Goal: Transaction & Acquisition: Purchase product/service

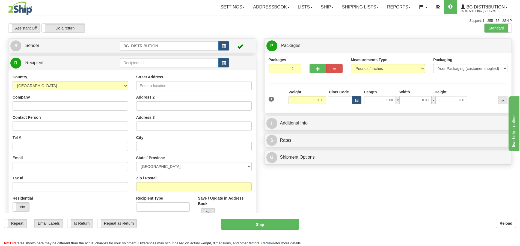
click at [502, 38] on div "Toggle navigation Settings Shipping Preferences Fields Preferences New" at bounding box center [260, 138] width 520 height 276
click at [493, 24] on label "Standard" at bounding box center [498, 28] width 27 height 9
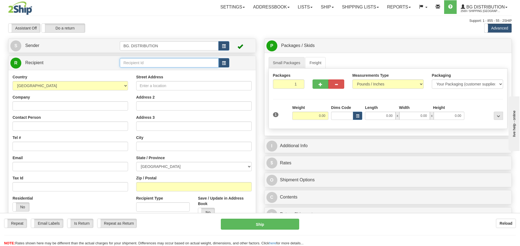
click at [134, 62] on input "text" at bounding box center [169, 62] width 99 height 9
click at [142, 68] on li "20318" at bounding box center [169, 71] width 98 height 7
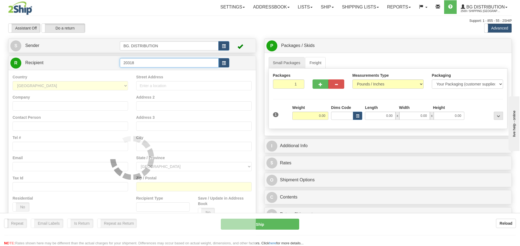
type input "20318"
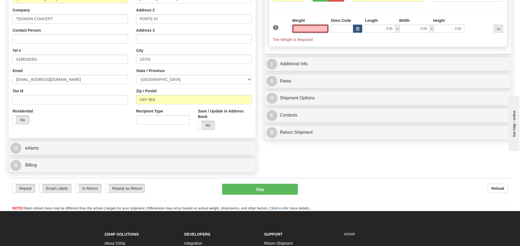
scroll to position [137, 0]
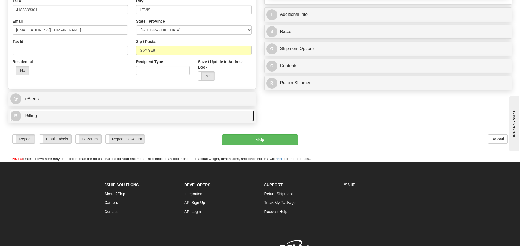
type input "0.00"
click at [14, 115] on span "B" at bounding box center [15, 116] width 11 height 11
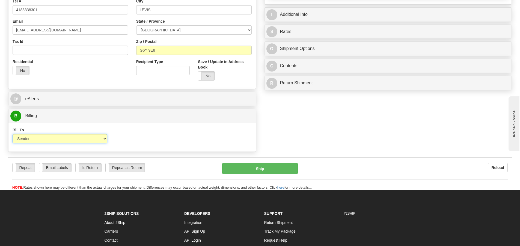
click at [54, 136] on select "Sender Recipient Third Party Collect" at bounding box center [60, 138] width 95 height 9
select select "2"
click at [13, 134] on select "Sender Recipient Third Party Collect" at bounding box center [60, 138] width 95 height 9
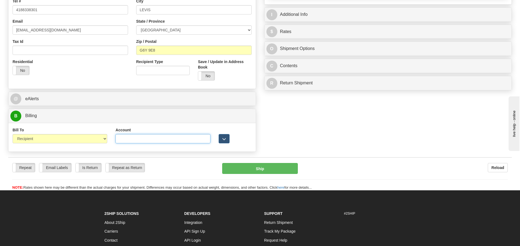
click at [171, 136] on input "Account" at bounding box center [163, 138] width 95 height 9
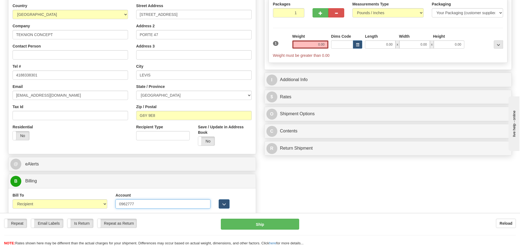
scroll to position [0, 0]
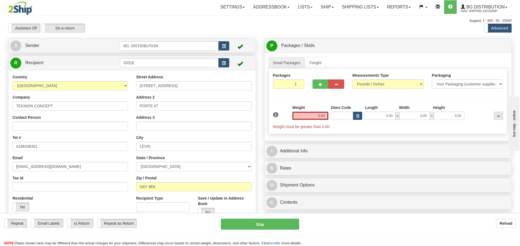
type input "0962777"
click at [319, 114] on input "0.00" at bounding box center [310, 116] width 36 height 8
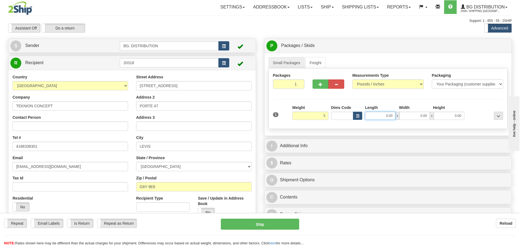
type input "5.00"
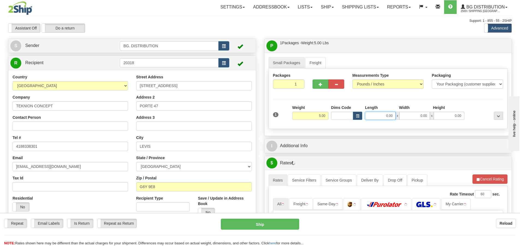
click at [385, 119] on input "0.00" at bounding box center [380, 116] width 31 height 8
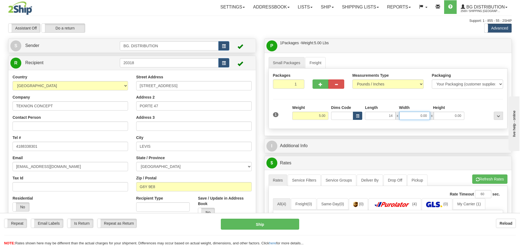
type input "14.00"
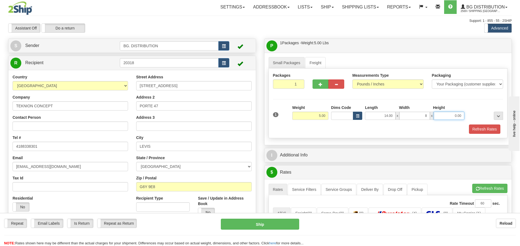
type input "8.00"
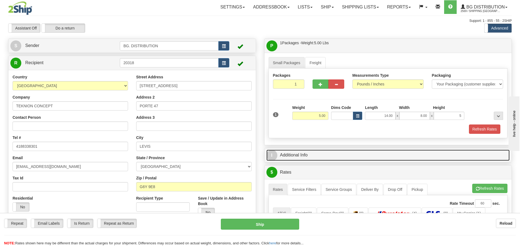
type input "5.00"
click at [270, 154] on span "I" at bounding box center [272, 155] width 11 height 11
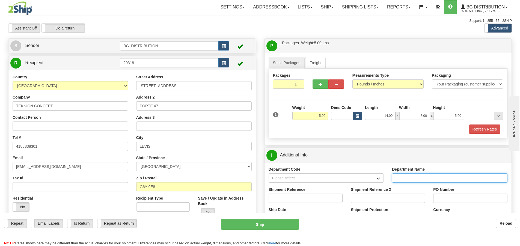
click at [413, 174] on input "Department Name" at bounding box center [450, 177] width 116 height 9
type input "."
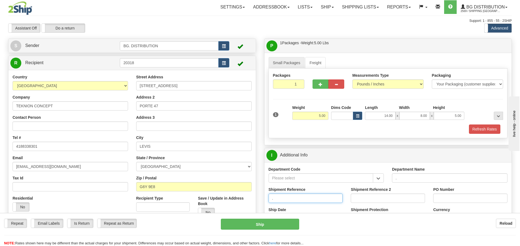
type input "."
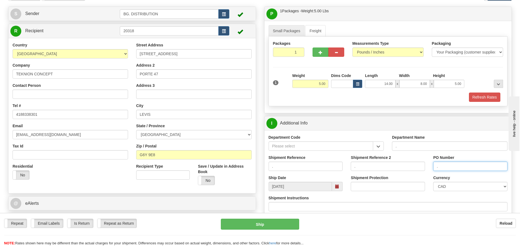
scroll to position [109, 0]
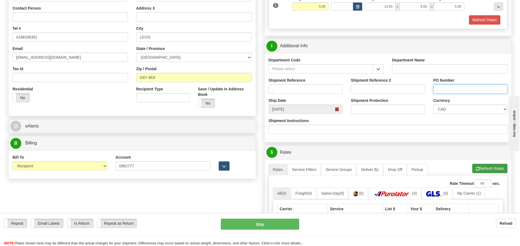
type input "."
click at [492, 168] on button "Refresh Rates" at bounding box center [489, 168] width 35 height 9
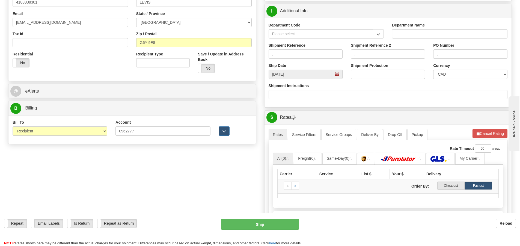
scroll to position [218, 0]
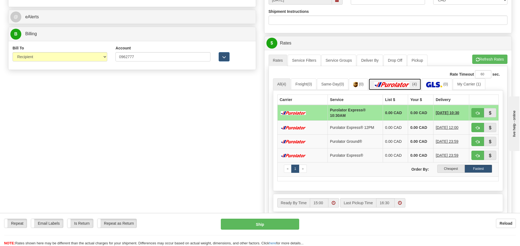
click at [401, 84] on img at bounding box center [392, 84] width 38 height 5
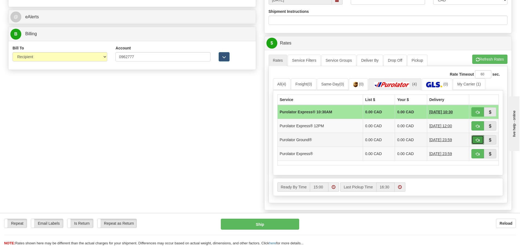
click at [476, 138] on span "button" at bounding box center [478, 140] width 4 height 4
type input "260"
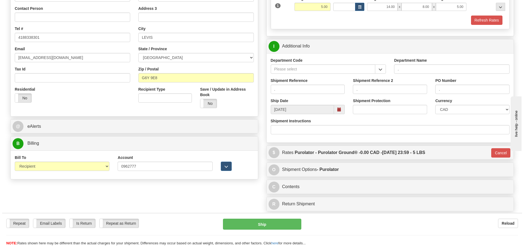
scroll to position [82, 0]
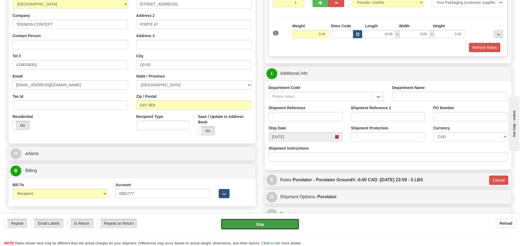
click at [274, 223] on button "Ship" at bounding box center [260, 224] width 78 height 11
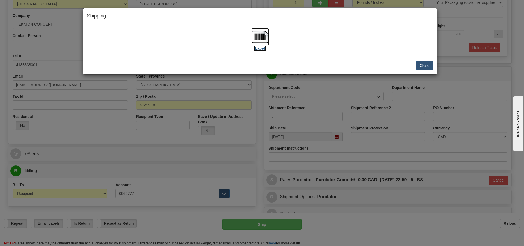
click at [263, 48] on label "[Label]" at bounding box center [260, 48] width 13 height 5
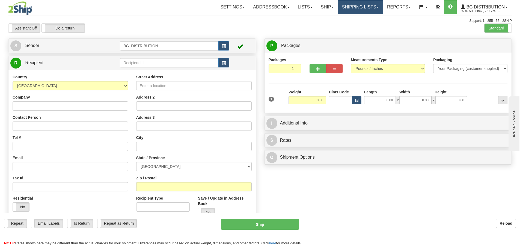
click at [376, 6] on link "Shipping lists" at bounding box center [360, 7] width 45 height 14
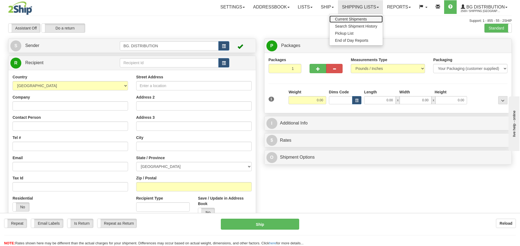
click at [363, 17] on span "Current Shipments" at bounding box center [351, 19] width 32 height 4
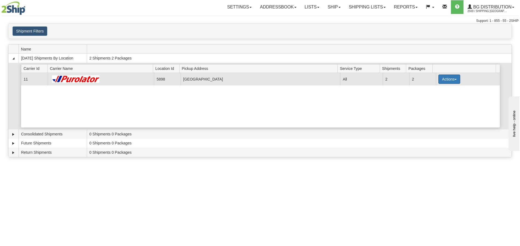
click at [449, 78] on button "Actions" at bounding box center [450, 79] width 22 height 9
click at [440, 89] on link "Details" at bounding box center [438, 89] width 44 height 7
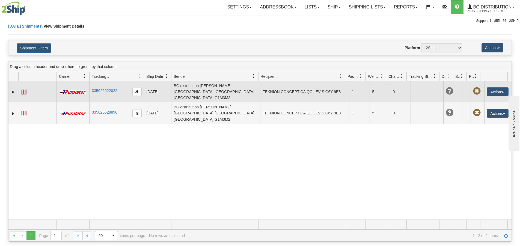
click at [474, 88] on span at bounding box center [477, 91] width 8 height 8
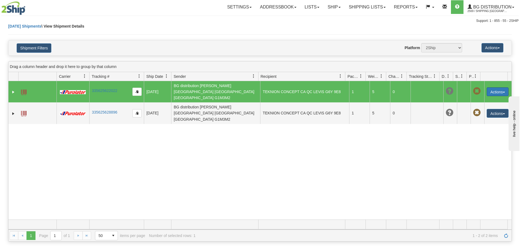
click at [500, 88] on button "Actions" at bounding box center [498, 91] width 22 height 9
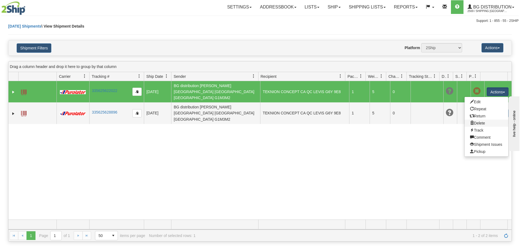
click at [474, 120] on link "Delete" at bounding box center [487, 123] width 44 height 7
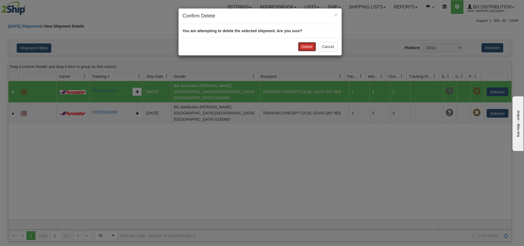
click at [308, 46] on button "Delete" at bounding box center [307, 46] width 18 height 9
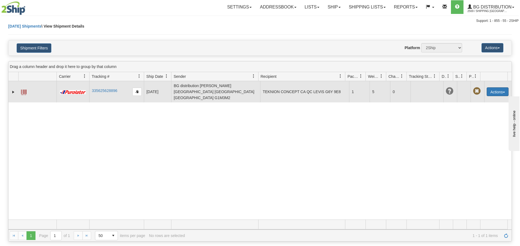
click at [502, 87] on button "Actions" at bounding box center [498, 91] width 22 height 9
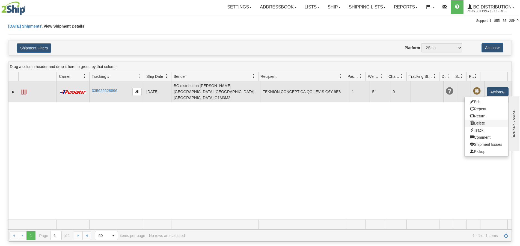
click at [475, 120] on link "Delete" at bounding box center [487, 123] width 44 height 7
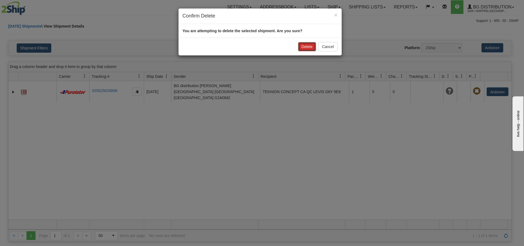
click at [305, 46] on button "Delete" at bounding box center [307, 46] width 18 height 9
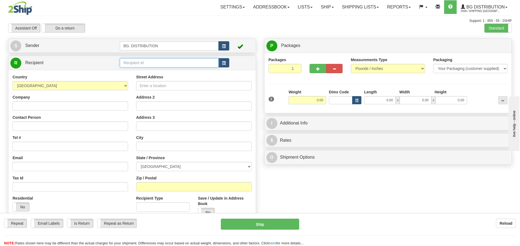
click at [159, 61] on input "text" at bounding box center [169, 62] width 99 height 9
click at [157, 71] on div "20133" at bounding box center [169, 71] width 94 height 6
type input "20133"
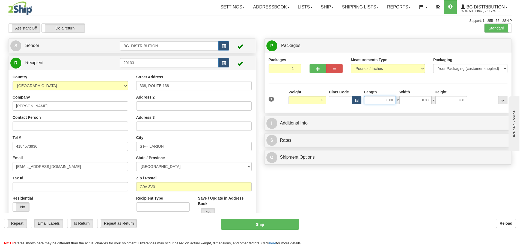
type input "3.00"
click at [381, 100] on input "0.00" at bounding box center [380, 100] width 32 height 8
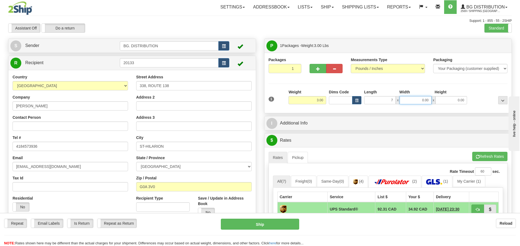
type input "7.00"
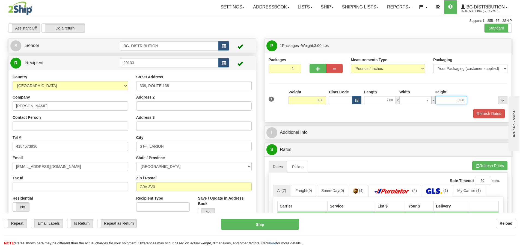
type input "7.00"
type input "6.00"
click at [363, 107] on div "1 Weight 3.00 Dims Code 7.00" at bounding box center [388, 98] width 242 height 19
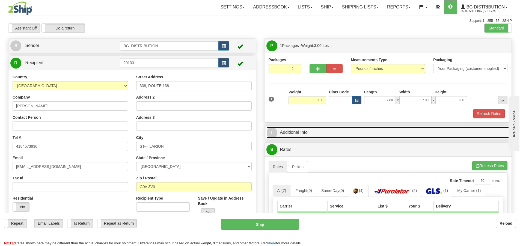
click at [277, 133] on span "I" at bounding box center [272, 132] width 11 height 11
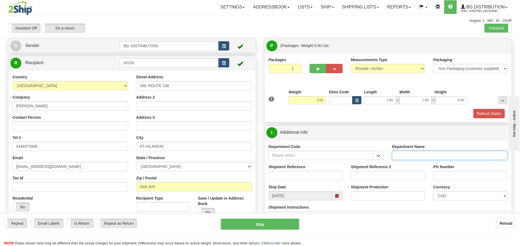
click at [411, 155] on input "Department Name" at bounding box center [450, 155] width 116 height 9
type input "."
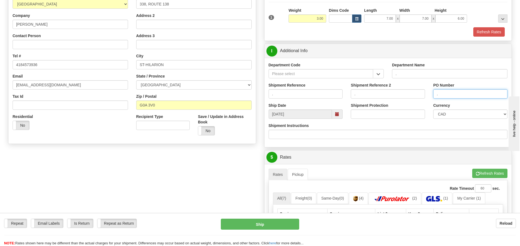
scroll to position [82, 0]
type input "."
click at [493, 173] on button "Refresh Rates" at bounding box center [489, 172] width 35 height 9
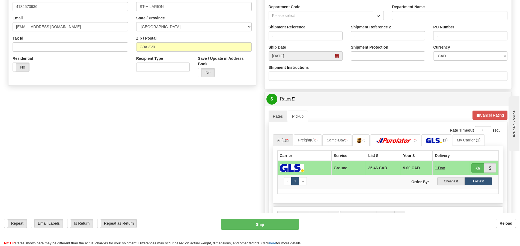
scroll to position [246, 0]
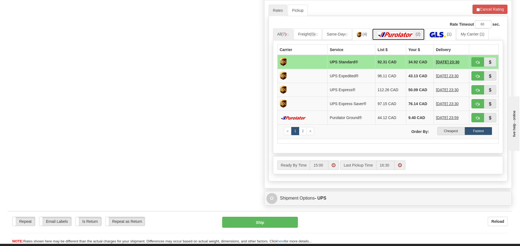
click at [413, 35] on img at bounding box center [396, 34] width 38 height 5
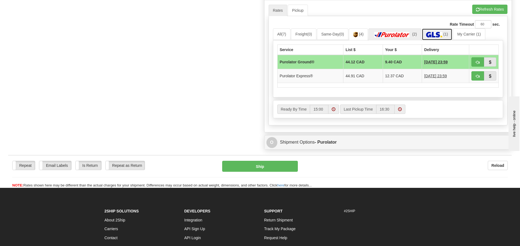
click at [434, 30] on link "(1)" at bounding box center [437, 34] width 31 height 12
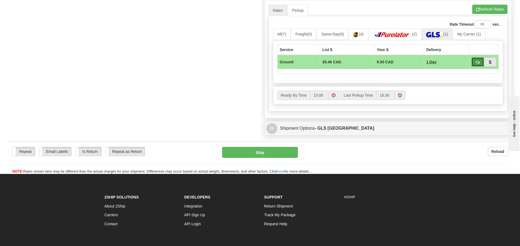
click at [479, 63] on span "button" at bounding box center [478, 63] width 4 height 4
type input "1"
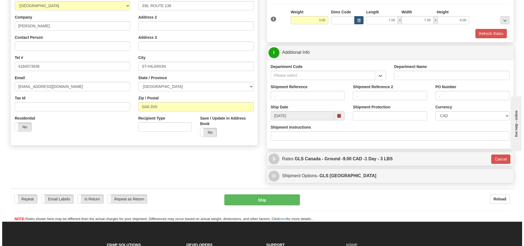
scroll to position [37, 0]
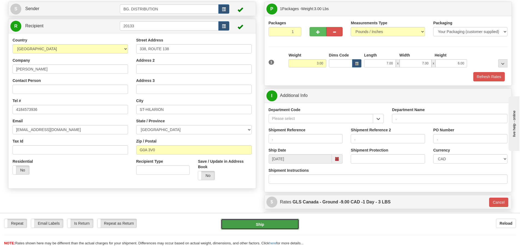
click at [274, 226] on button "Ship" at bounding box center [260, 224] width 78 height 11
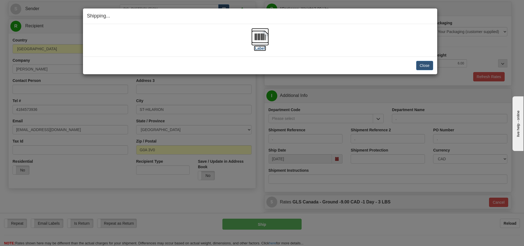
click at [257, 46] on label "[Label]" at bounding box center [260, 48] width 13 height 5
click at [423, 65] on button "Close" at bounding box center [424, 65] width 17 height 9
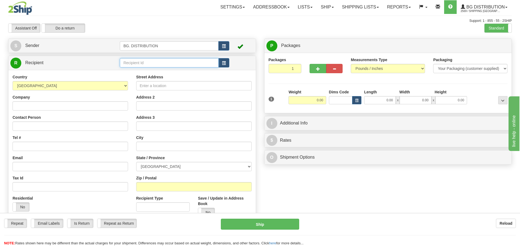
click at [123, 64] on input "text" at bounding box center [169, 62] width 99 height 9
type input "1213"
click button "Delete" at bounding box center [0, 0] width 0 height 0
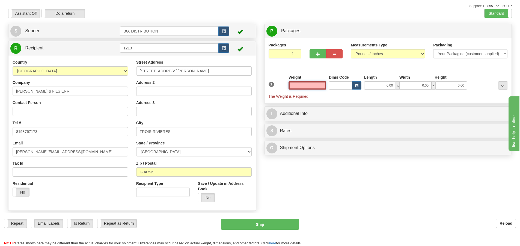
scroll to position [27, 0]
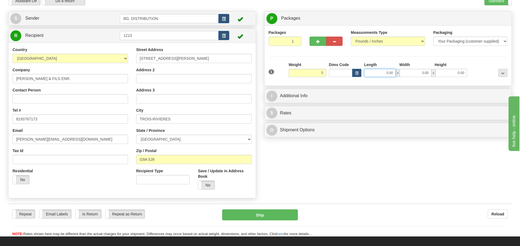
type input "5.00"
click at [383, 73] on input "0.00" at bounding box center [380, 73] width 32 height 8
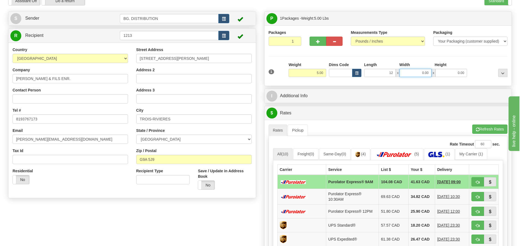
type input "12.00"
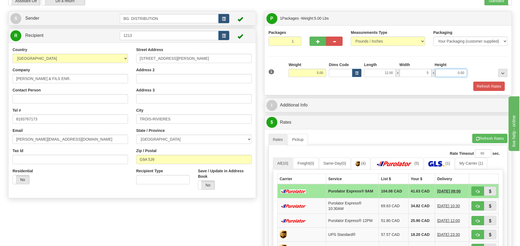
type input "5.00"
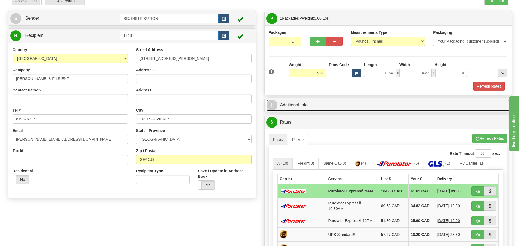
type input "5.00"
click at [277, 103] on span "I" at bounding box center [272, 105] width 11 height 11
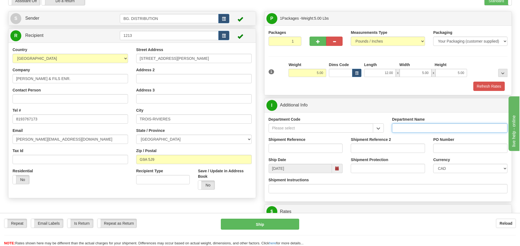
click at [431, 127] on input "Department Name" at bounding box center [450, 127] width 116 height 9
type input "."
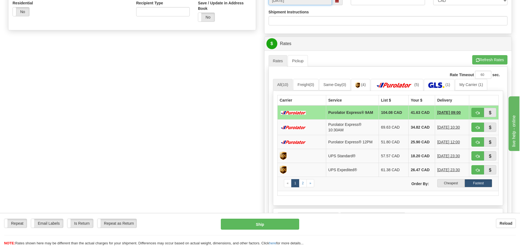
scroll to position [218, 0]
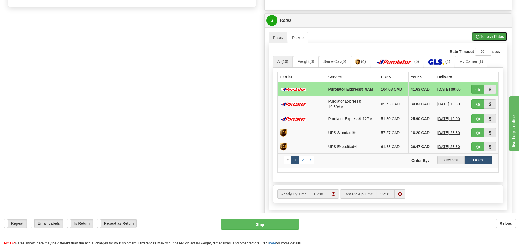
click at [490, 37] on button "Refresh Rates" at bounding box center [489, 36] width 35 height 9
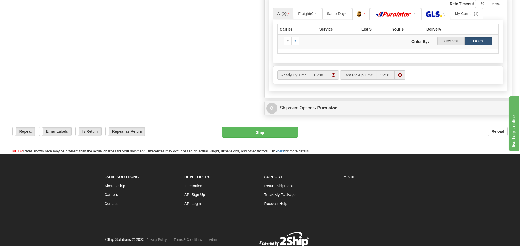
scroll to position [233, 0]
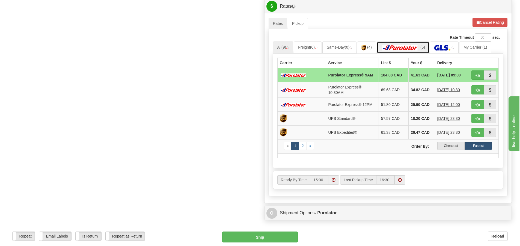
click at [421, 49] on span "(5)" at bounding box center [423, 47] width 5 height 4
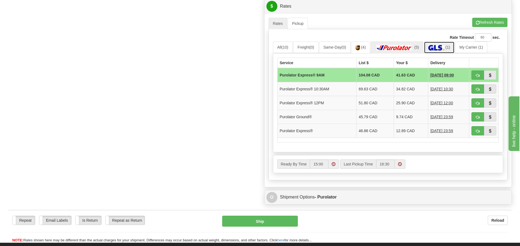
click at [445, 47] on img at bounding box center [436, 47] width 16 height 5
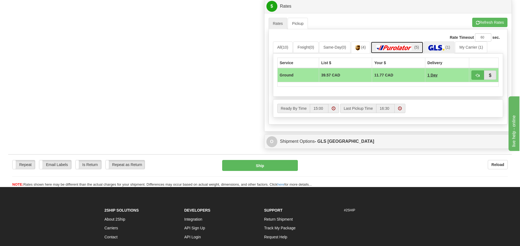
click at [407, 45] on img at bounding box center [394, 47] width 38 height 5
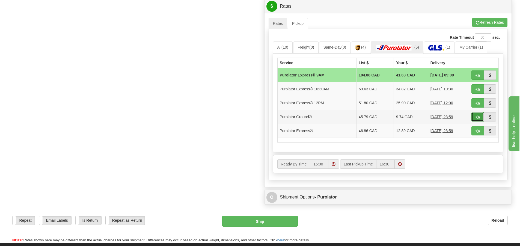
click at [478, 117] on span "button" at bounding box center [478, 118] width 4 height 4
type input "260"
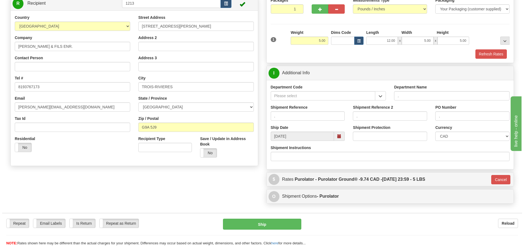
scroll to position [60, 0]
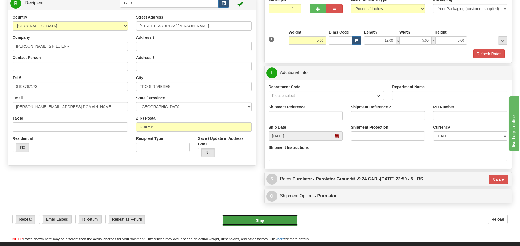
click at [282, 221] on button "Ship" at bounding box center [260, 220] width 76 height 11
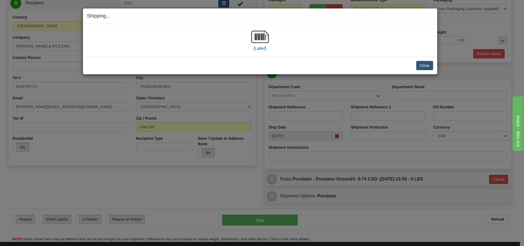
click at [252, 49] on div "[Label]" at bounding box center [259, 40] width 17 height 24
click at [258, 48] on label "[Label]" at bounding box center [260, 48] width 13 height 5
click at [429, 67] on button "Close" at bounding box center [424, 65] width 17 height 9
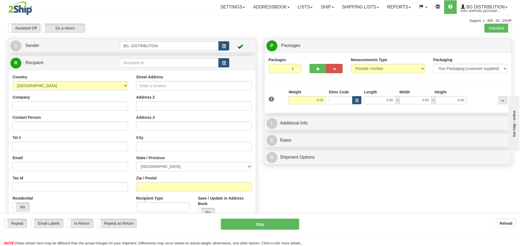
click at [288, 23] on div "Previous Next" at bounding box center [259, 23] width 85 height 0
click at [188, 65] on input "text" at bounding box center [169, 62] width 99 height 9
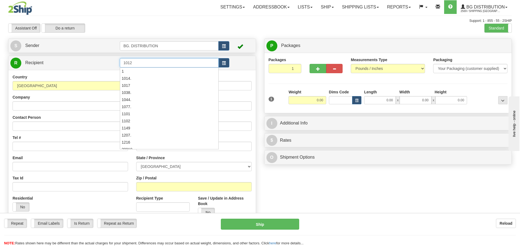
type input "1012"
click button "Delete" at bounding box center [0, 0] width 0 height 0
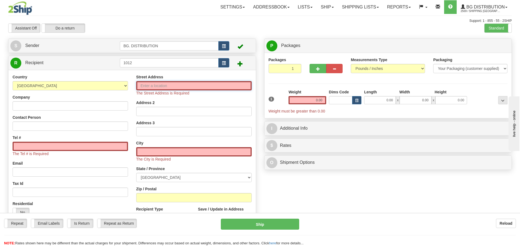
click at [159, 87] on input "Street Address" at bounding box center [194, 85] width 116 height 9
click at [88, 106] on input "Company" at bounding box center [71, 105] width 116 height 9
type input "s"
type input "SERRURIER PRUD'HOMME"
click at [63, 146] on input "Tel #" at bounding box center [71, 146] width 116 height 9
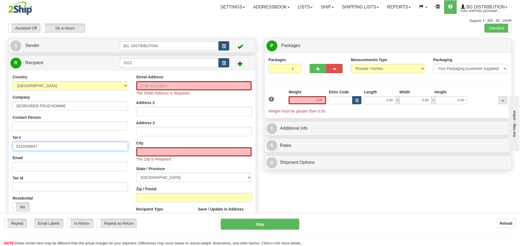
type input "5142658847"
click at [194, 86] on input "Street Address" at bounding box center [194, 85] width 116 height 9
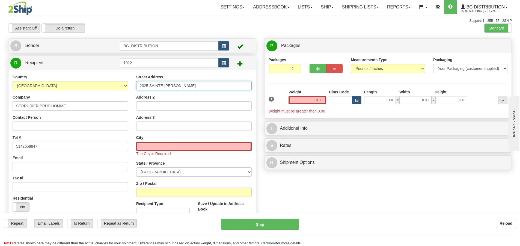
type input "2325 SAINTE-[PERSON_NAME]"
drag, startPoint x: 170, startPoint y: 144, endPoint x: 164, endPoint y: 146, distance: 6.6
click at [169, 144] on input "text" at bounding box center [194, 146] width 116 height 9
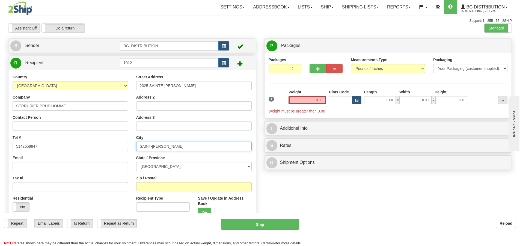
type input "SAINT-[PERSON_NAME]"
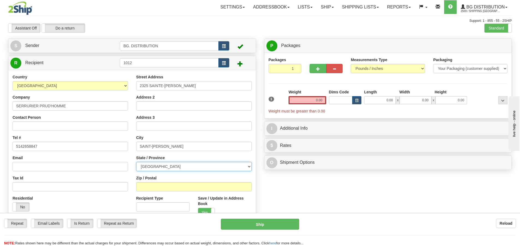
click at [201, 166] on select "[GEOGRAPHIC_DATA] [GEOGRAPHIC_DATA] [GEOGRAPHIC_DATA] [GEOGRAPHIC_DATA] [GEOGRA…" at bounding box center [194, 166] width 116 height 9
select select "QC"
click at [136, 162] on select "[GEOGRAPHIC_DATA] [GEOGRAPHIC_DATA] [GEOGRAPHIC_DATA] [GEOGRAPHIC_DATA] [GEOGRA…" at bounding box center [194, 166] width 116 height 9
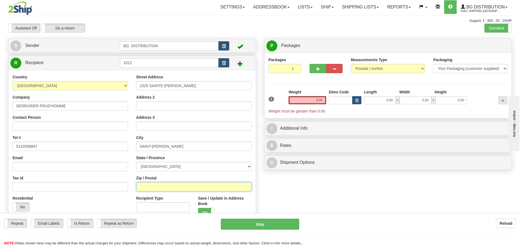
click at [214, 190] on input "Zip / Postal" at bounding box center [194, 186] width 116 height 9
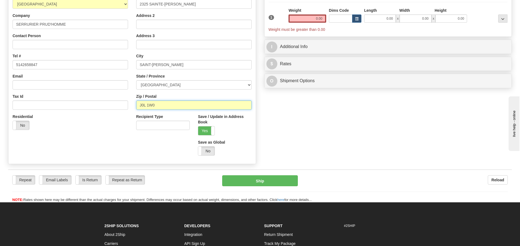
scroll to position [82, 0]
type input "J0L 1W0"
click at [252, 177] on button "Ship" at bounding box center [260, 180] width 76 height 11
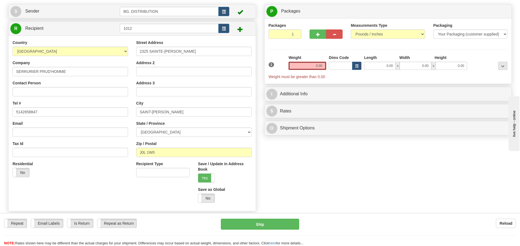
scroll to position [0, 0]
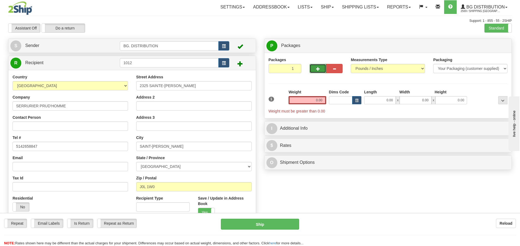
click at [320, 69] on span "button" at bounding box center [318, 69] width 4 height 4
type input "2"
click at [485, 45] on label "Package Level Pack.." at bounding box center [496, 46] width 28 height 8
radio input "true"
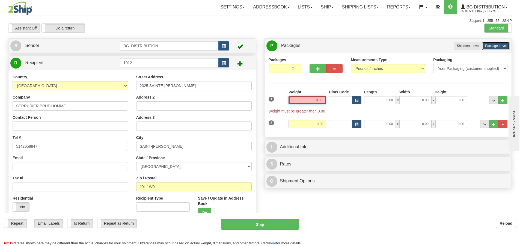
click at [313, 99] on input "0.00" at bounding box center [308, 100] width 38 height 8
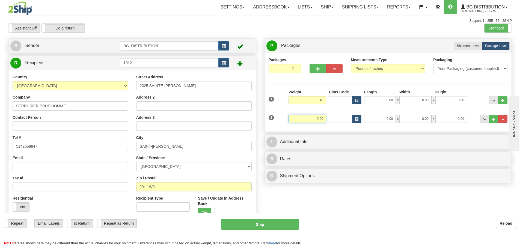
type input "40.00"
click at [320, 116] on input "0.00" at bounding box center [308, 119] width 38 height 8
type input "40.00"
click at [388, 100] on input "0.00" at bounding box center [380, 100] width 32 height 8
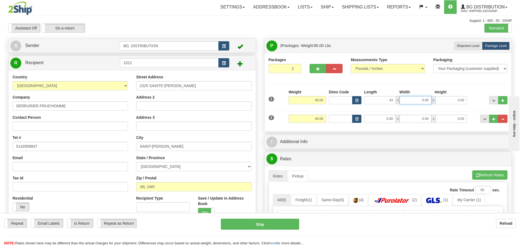
type input "43.00"
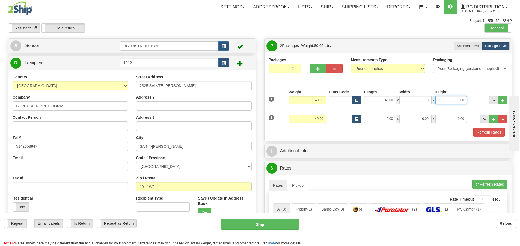
type input "8.00"
click at [386, 119] on input "0.00" at bounding box center [380, 119] width 32 height 8
type input "43.00"
type input "8.00"
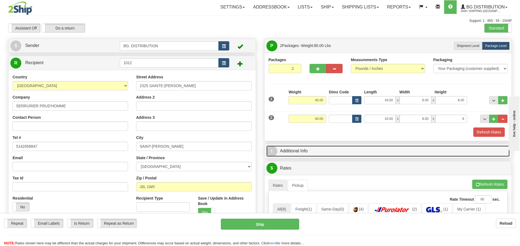
type input "8.00"
click at [271, 151] on span "I" at bounding box center [272, 151] width 11 height 11
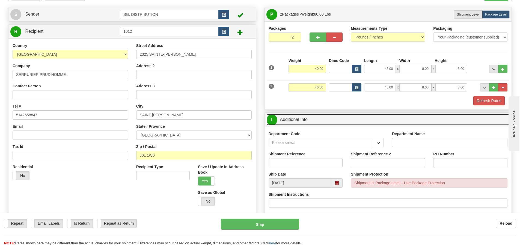
scroll to position [109, 0]
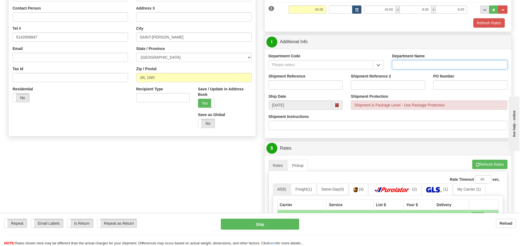
click at [419, 63] on input "Department Name" at bounding box center [450, 64] width 116 height 9
type input "."
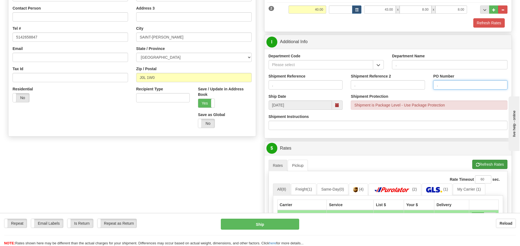
type input "."
click at [482, 166] on button "Refresh Rates" at bounding box center [489, 164] width 35 height 9
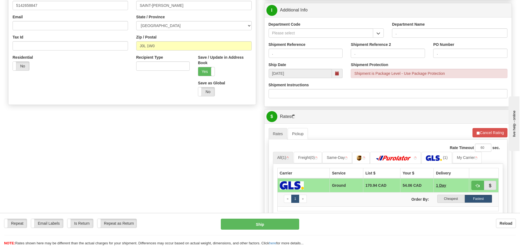
scroll to position [246, 0]
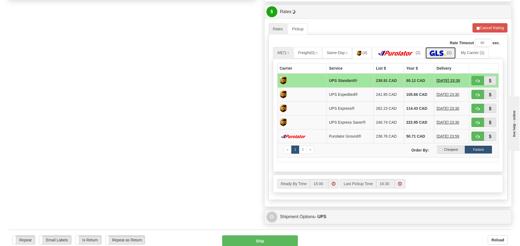
click at [436, 52] on img at bounding box center [438, 53] width 16 height 5
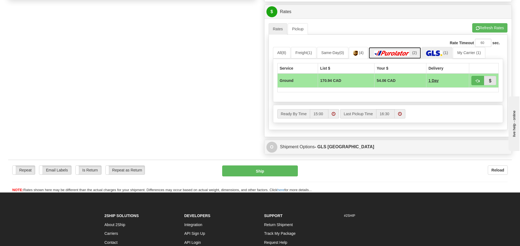
click at [406, 52] on img at bounding box center [392, 53] width 38 height 5
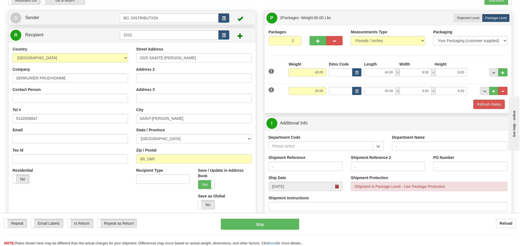
scroll to position [27, 0]
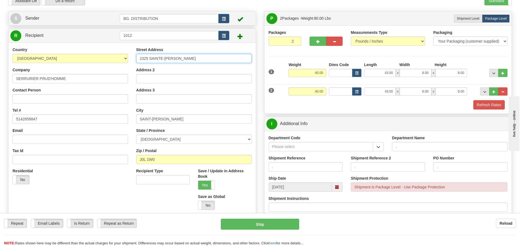
drag, startPoint x: 189, startPoint y: 60, endPoint x: 133, endPoint y: 60, distance: 56.3
click at [137, 60] on input "2325 SAINTE-CLOTILDE" at bounding box center [194, 58] width 116 height 9
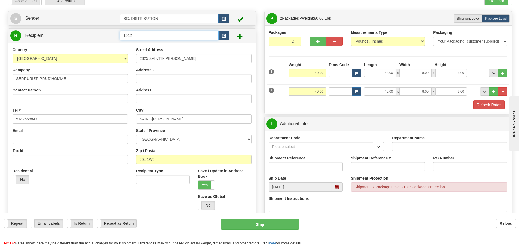
click at [141, 33] on input "1012" at bounding box center [169, 35] width 99 height 9
type input "1"
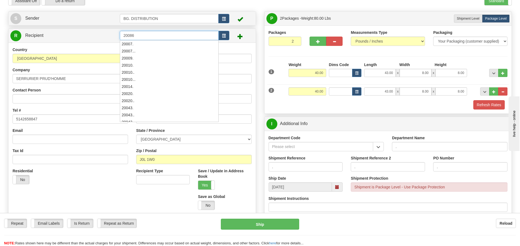
type input "20086"
click button "Delete" at bounding box center [0, 0] width 0 height 0
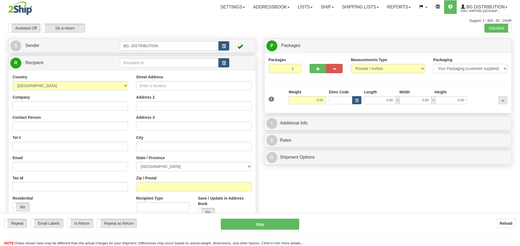
click at [150, 60] on div at bounding box center [260, 123] width 520 height 246
click at [150, 60] on input "text" at bounding box center [169, 62] width 99 height 9
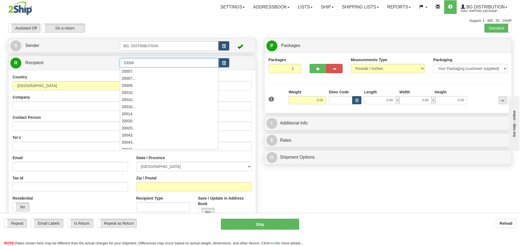
type input "20086"
click button "Delete" at bounding box center [0, 0] width 0 height 0
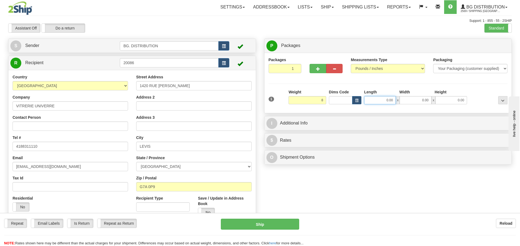
type input "8.00"
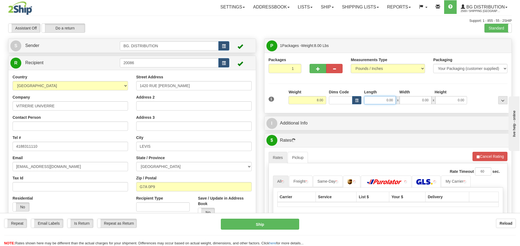
drag, startPoint x: 389, startPoint y: 100, endPoint x: 375, endPoint y: 114, distance: 19.1
click at [389, 100] on input "0.00" at bounding box center [380, 100] width 32 height 8
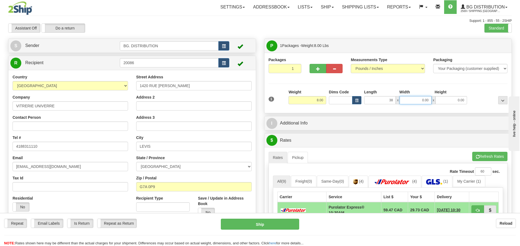
type input "38.00"
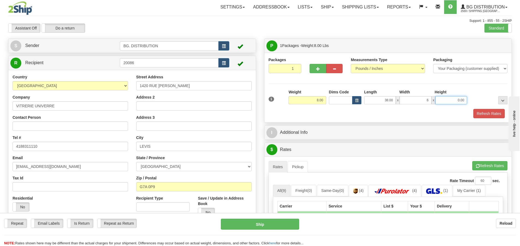
type input "6.00"
click at [301, 103] on input "8.00" at bounding box center [308, 100] width 38 height 8
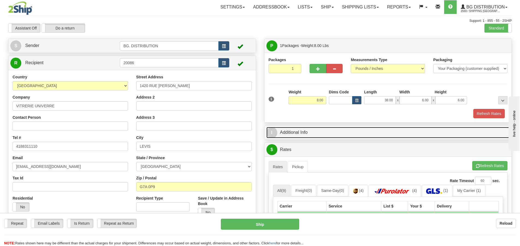
click at [277, 136] on link "I Additional Info" at bounding box center [389, 132] width 244 height 11
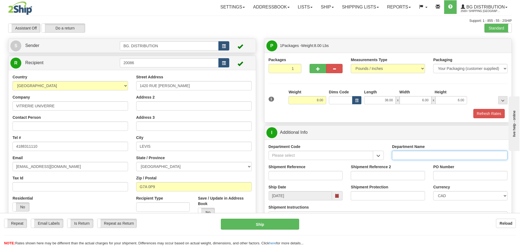
drag, startPoint x: 403, startPoint y: 153, endPoint x: 393, endPoint y: 159, distance: 11.8
click at [403, 153] on input "Department Name" at bounding box center [450, 155] width 116 height 9
type input "."
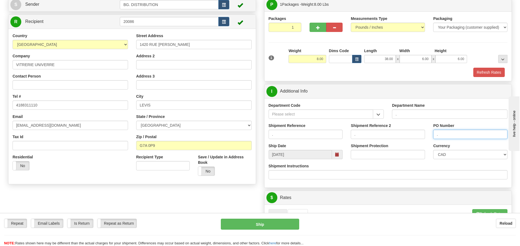
scroll to position [109, 0]
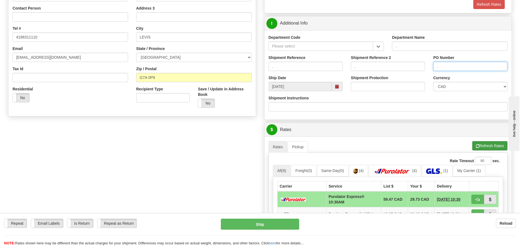
type input "."
click at [482, 147] on button "Refresh Rates" at bounding box center [489, 145] width 35 height 9
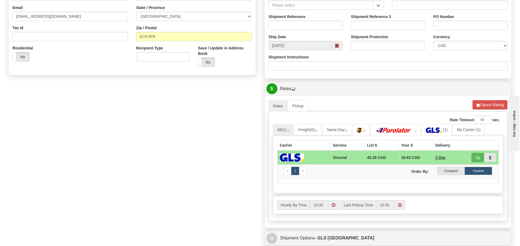
scroll to position [191, 0]
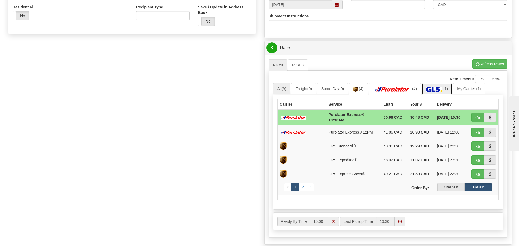
click at [433, 88] on img at bounding box center [434, 89] width 16 height 5
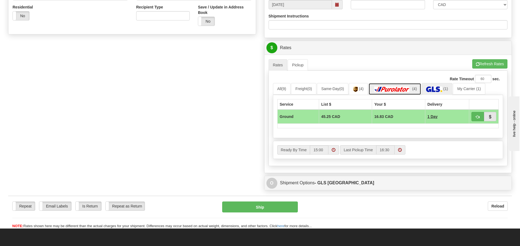
click at [389, 88] on img at bounding box center [392, 89] width 38 height 5
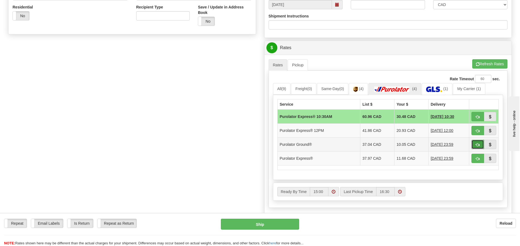
click at [477, 143] on span "button" at bounding box center [478, 145] width 4 height 4
type input "260"
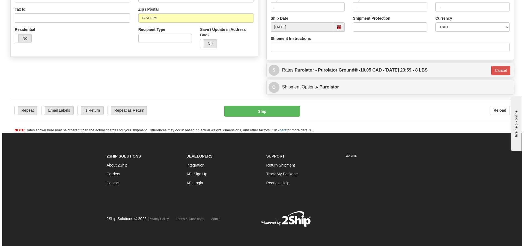
scroll to position [60, 0]
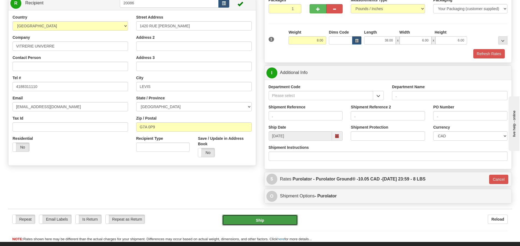
click at [272, 220] on button "Ship" at bounding box center [260, 220] width 76 height 11
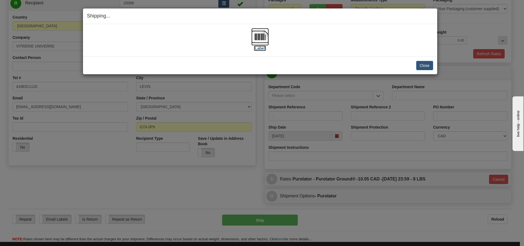
click at [262, 49] on label "[Label]" at bounding box center [260, 48] width 13 height 5
click at [430, 70] on div "Close Cancel Cancel Shipment and Quit Pickup Quit Pickup ONLY" at bounding box center [260, 66] width 354 height 18
drag, startPoint x: 428, startPoint y: 67, endPoint x: 426, endPoint y: 65, distance: 3.3
click at [428, 66] on button "Close" at bounding box center [424, 65] width 17 height 9
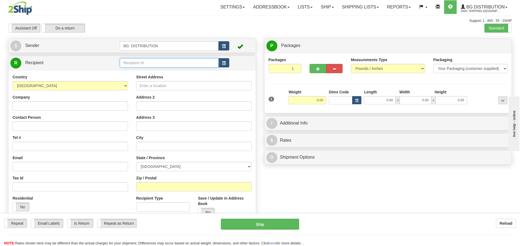
click at [125, 65] on input "text" at bounding box center [169, 62] width 99 height 9
type input "20010"
click button "Delete" at bounding box center [0, 0] width 0 height 0
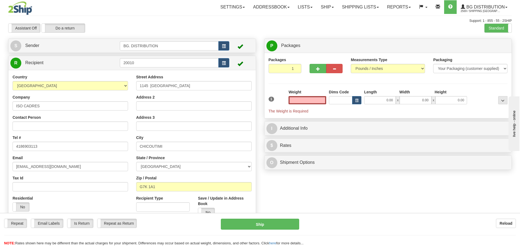
type input "0.00"
drag, startPoint x: 391, startPoint y: 104, endPoint x: 387, endPoint y: 103, distance: 4.8
click at [389, 104] on div "1 Weight 0.00 Dims Code 0.00" at bounding box center [388, 101] width 242 height 25
click at [386, 102] on input "0.00" at bounding box center [380, 100] width 32 height 8
type input "14.00"
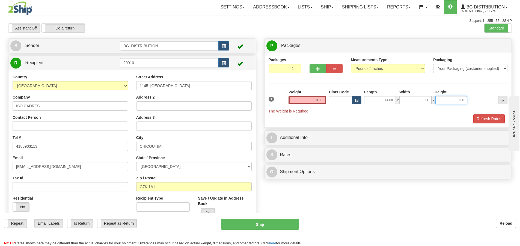
type input "11.00"
type input "8.00"
click at [319, 98] on input "0.00" at bounding box center [308, 100] width 38 height 8
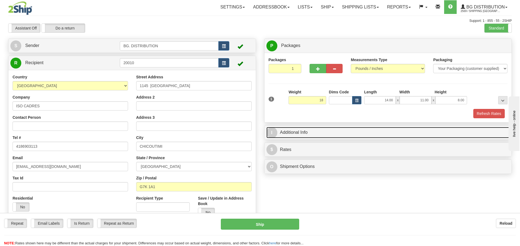
type input "18.00"
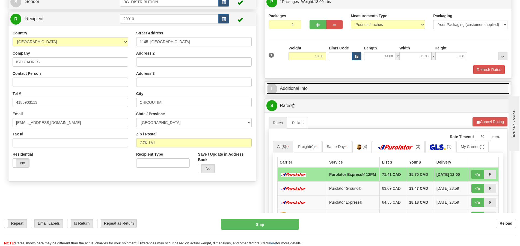
scroll to position [109, 0]
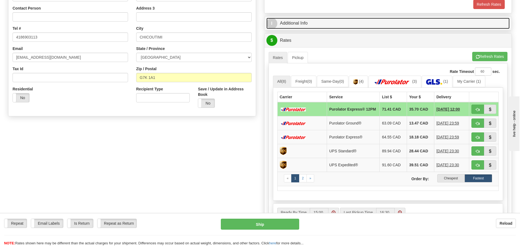
click at [274, 22] on span "I" at bounding box center [272, 23] width 11 height 11
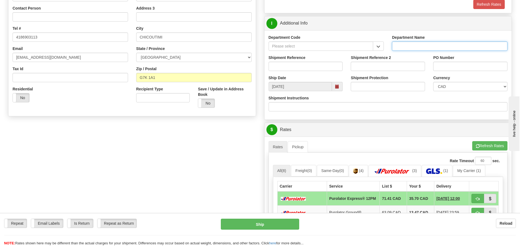
click at [439, 45] on input "Department Name" at bounding box center [450, 46] width 116 height 9
type input "."
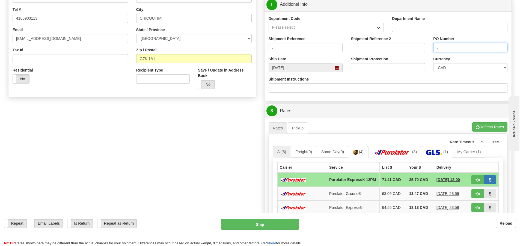
scroll to position [164, 0]
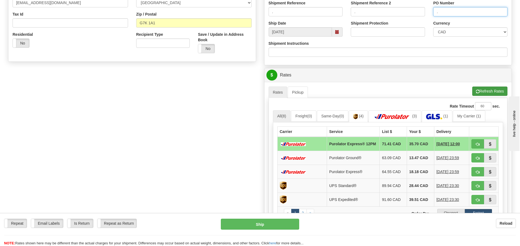
type input "."
click at [487, 90] on button "Refresh Rates" at bounding box center [489, 91] width 35 height 9
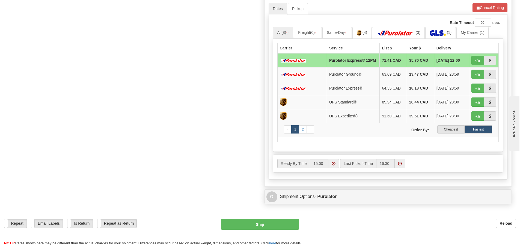
scroll to position [218, 0]
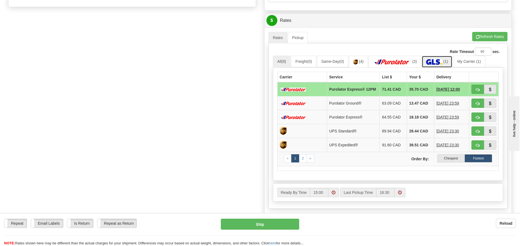
click at [438, 61] on img at bounding box center [434, 61] width 16 height 5
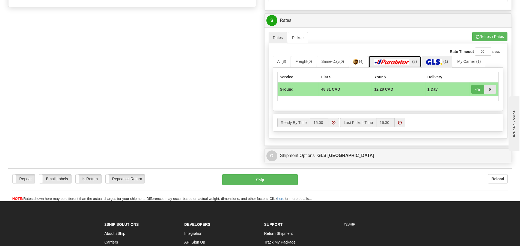
click at [393, 63] on img at bounding box center [392, 61] width 38 height 5
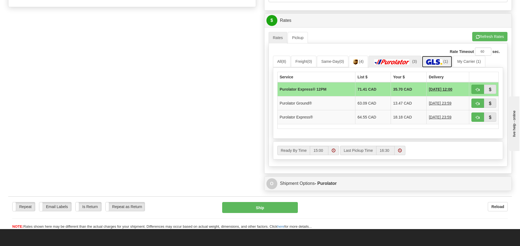
click at [428, 61] on link "(1)" at bounding box center [437, 62] width 31 height 12
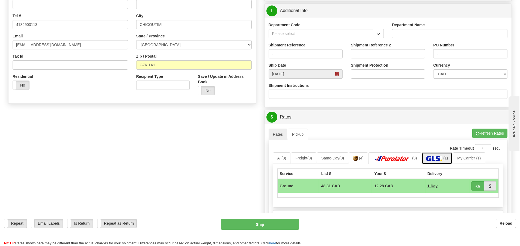
scroll to position [109, 0]
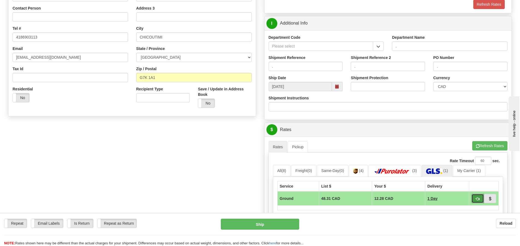
click at [482, 197] on button "button" at bounding box center [478, 198] width 13 height 9
type input "1"
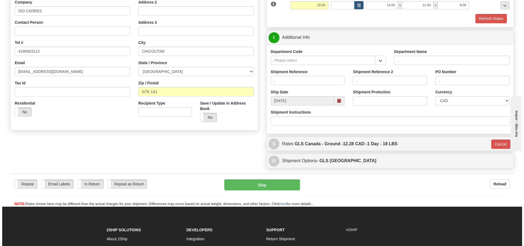
scroll to position [82, 0]
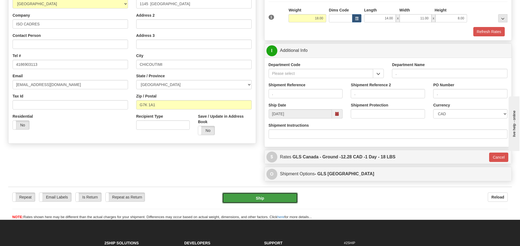
click at [277, 200] on button "Ship" at bounding box center [260, 198] width 76 height 11
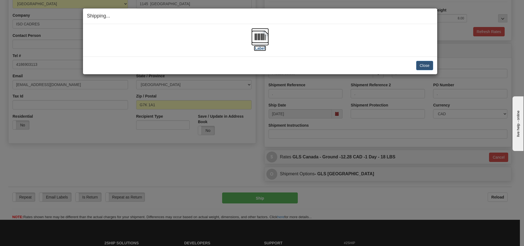
click at [263, 47] on label "[Label]" at bounding box center [260, 48] width 13 height 5
click at [428, 69] on button "Close" at bounding box center [424, 65] width 17 height 9
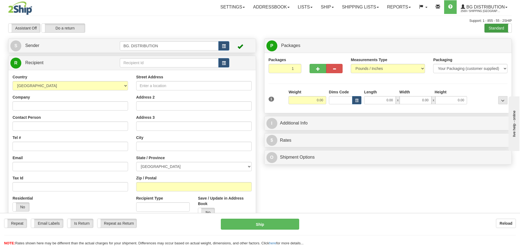
click at [495, 26] on label "Standard" at bounding box center [498, 28] width 27 height 9
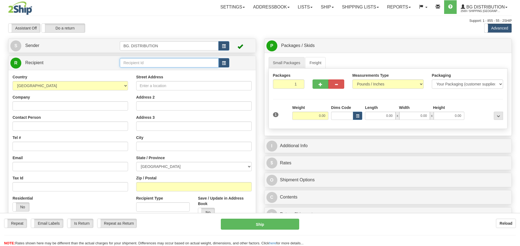
drag, startPoint x: 179, startPoint y: 61, endPoint x: 175, endPoint y: 62, distance: 3.9
click at [178, 61] on div "Toggle navigation Settings Shipping Preferences Fields Preferences New" at bounding box center [260, 155] width 520 height 310
click at [149, 68] on li "20120" at bounding box center [169, 71] width 98 height 7
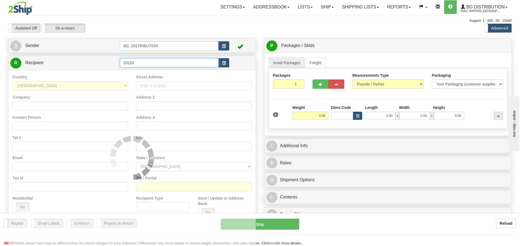
type input "20120"
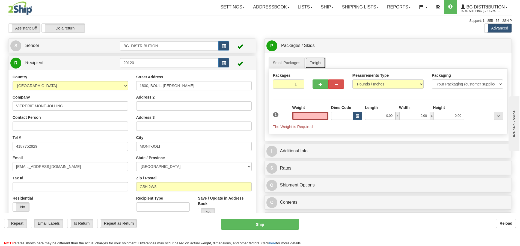
type input "0.00"
click at [322, 64] on link "Freight" at bounding box center [315, 62] width 21 height 11
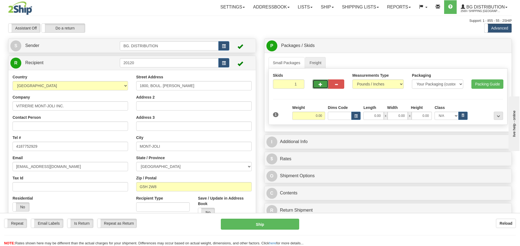
click at [323, 85] on button "button" at bounding box center [321, 83] width 16 height 9
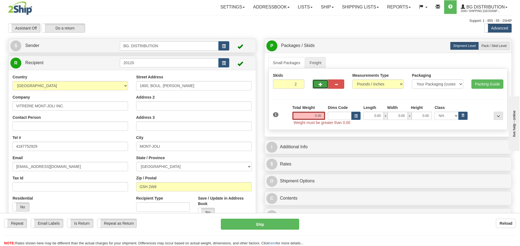
click at [323, 85] on button "button" at bounding box center [321, 83] width 16 height 9
type input "4"
click at [494, 47] on span "Pack / Skid Level" at bounding box center [494, 46] width 25 height 4
radio input "true"
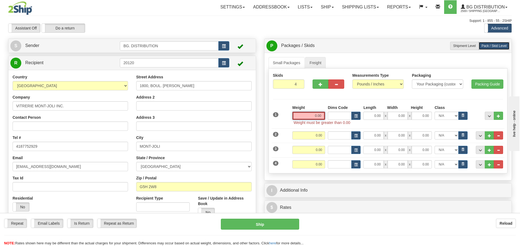
click at [318, 117] on input "0.00" at bounding box center [308, 116] width 33 height 8
type input "0.00"
click at [380, 114] on input "0.00" at bounding box center [373, 116] width 20 height 8
type input "40.00"
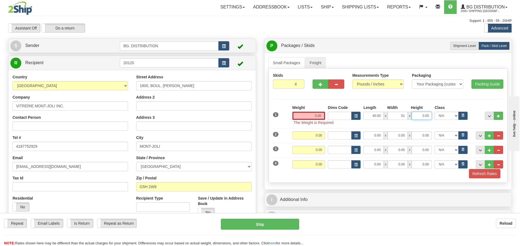
type input "51.00"
type input "24.00"
click at [315, 116] on input "0.00" at bounding box center [308, 116] width 33 height 8
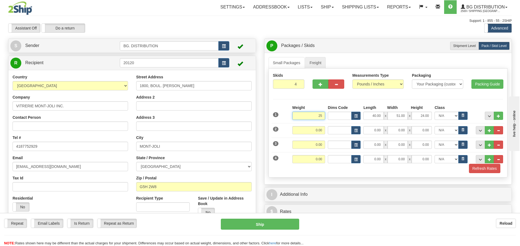
type input "2"
type input "250.00"
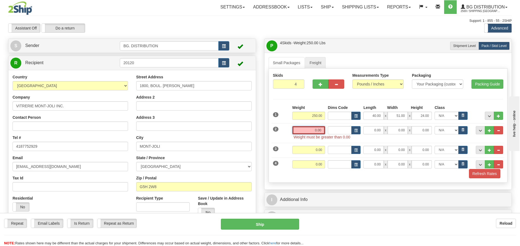
click at [320, 131] on input "0.00" at bounding box center [308, 130] width 33 height 8
type input "0.00"
click at [377, 132] on input "0.00" at bounding box center [373, 130] width 20 height 8
type input "87.00"
type input "7.00"
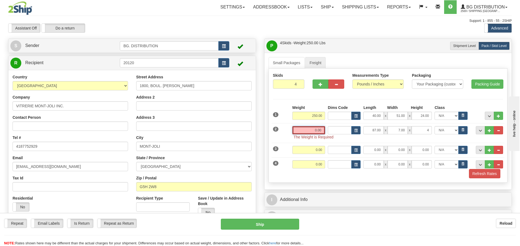
type input "4.00"
drag, startPoint x: 319, startPoint y: 131, endPoint x: 323, endPoint y: 127, distance: 5.8
click at [319, 131] on input "0.00" at bounding box center [308, 130] width 33 height 8
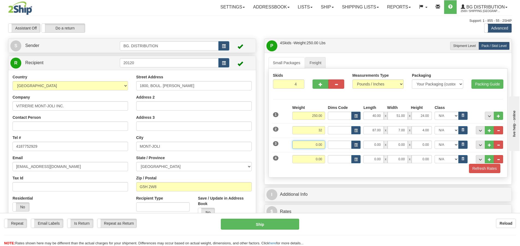
type input "32.00"
click at [322, 146] on input "0.00" at bounding box center [308, 145] width 33 height 8
type input "18.00"
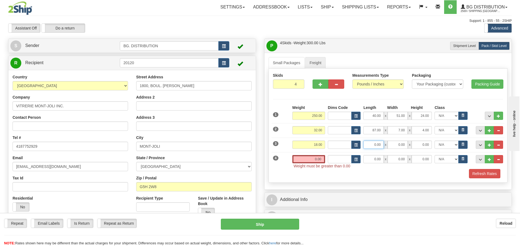
click at [378, 147] on input "0.00" at bounding box center [373, 145] width 20 height 8
type input "87.00"
type input "4.00"
click at [377, 160] on input "0.00" at bounding box center [373, 159] width 20 height 8
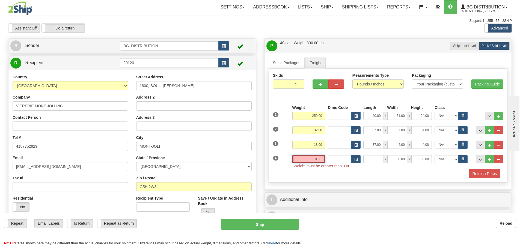
type input "0.00"
click at [317, 160] on input "0.00" at bounding box center [308, 159] width 33 height 8
type input "0.00"
click at [321, 85] on span "button" at bounding box center [321, 85] width 4 height 4
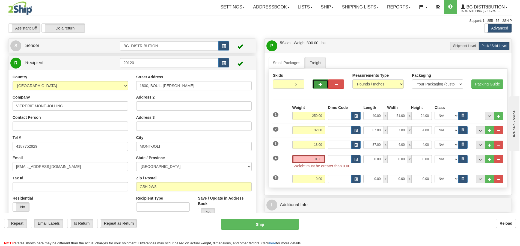
click at [321, 85] on span "button" at bounding box center [321, 85] width 4 height 4
type input "6"
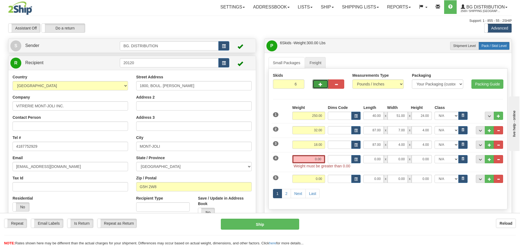
click at [489, 48] on span "Pack / Skid Level" at bounding box center [494, 46] width 25 height 4
click at [313, 155] on input "0.00" at bounding box center [308, 159] width 33 height 8
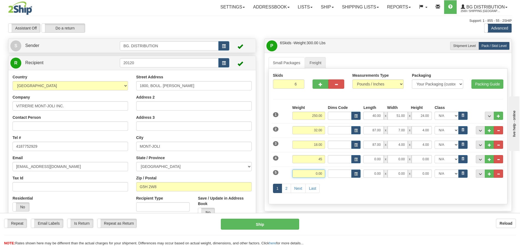
type input "45.00"
click at [310, 173] on input "0.00" at bounding box center [308, 174] width 33 height 8
type input "45"
click at [378, 160] on input "0.00" at bounding box center [373, 159] width 20 height 8
type input "45.00"
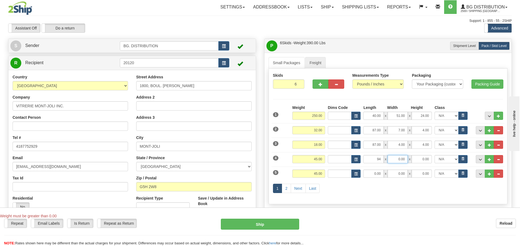
type input "94.00"
type input "7.00"
type input "5.00"
click at [373, 173] on input "0.00" at bounding box center [373, 174] width 20 height 8
type input "94.00"
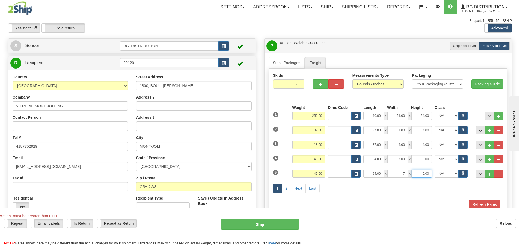
type input "7.00"
type input "5.00"
click at [286, 189] on link "2" at bounding box center [286, 188] width 9 height 9
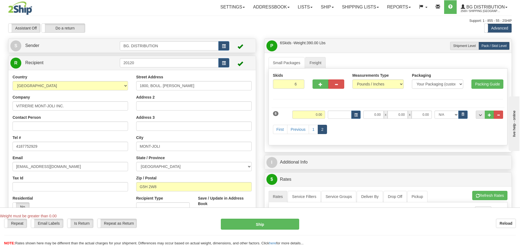
click at [379, 109] on div "6 Weight 0.00" at bounding box center [388, 112] width 233 height 14
click at [375, 111] on input "0.00" at bounding box center [373, 115] width 20 height 8
type input "94.00"
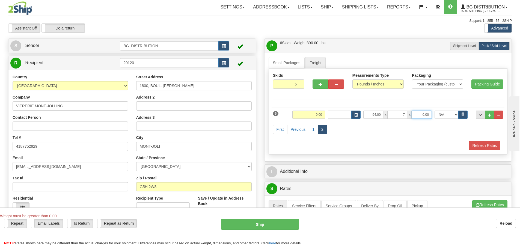
type input "7.00"
type input "5.00"
click at [317, 113] on input "0.00" at bounding box center [308, 115] width 33 height 8
type input "45.00"
drag, startPoint x: 345, startPoint y: 132, endPoint x: 342, endPoint y: 130, distance: 3.3
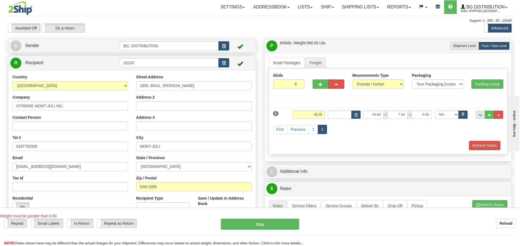
click at [344, 131] on div "First Previous 1 2" at bounding box center [388, 130] width 233 height 22
click at [314, 128] on link "1" at bounding box center [313, 129] width 9 height 9
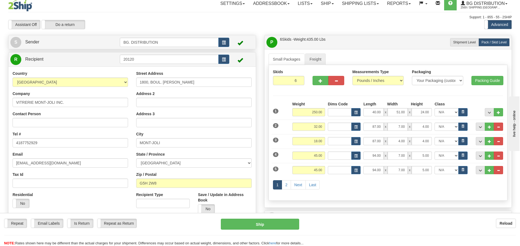
scroll to position [55, 0]
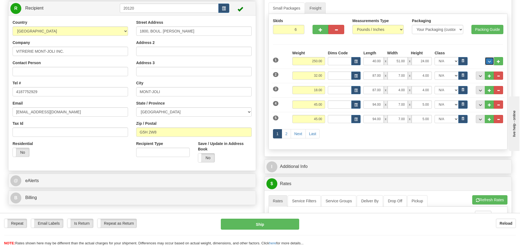
click at [487, 62] on button "..." at bounding box center [489, 61] width 9 height 8
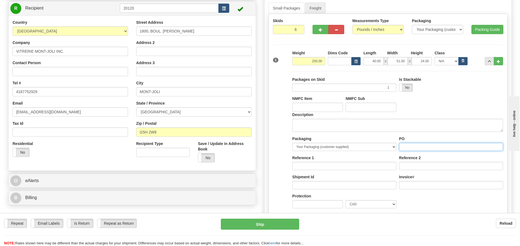
click at [433, 145] on input "PO" at bounding box center [451, 147] width 104 height 8
type input "QUINCAILLERIE"
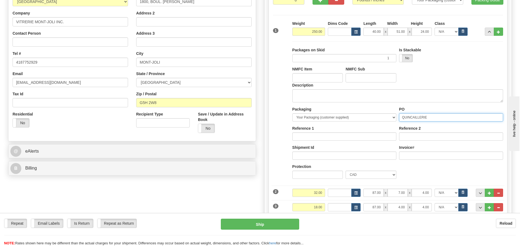
scroll to position [137, 0]
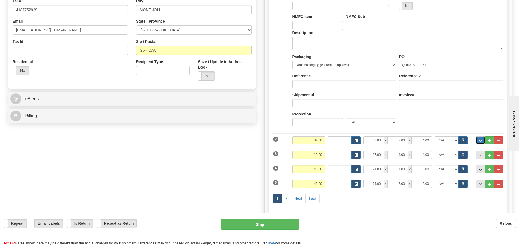
click at [481, 139] on span "..." at bounding box center [480, 140] width 3 height 3
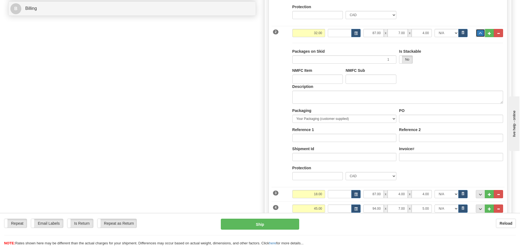
scroll to position [246, 0]
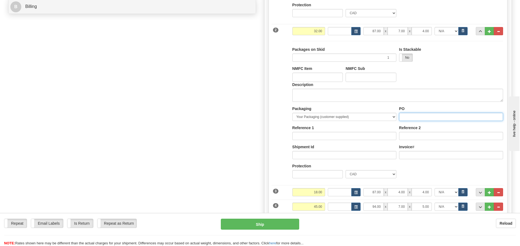
click at [446, 120] on input "PO" at bounding box center [451, 117] width 104 height 8
type input "QUINCAILLERIE"
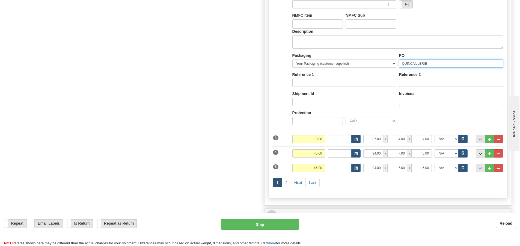
scroll to position [300, 0]
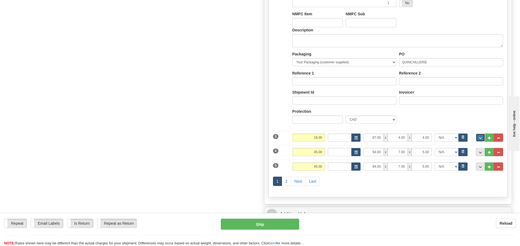
click at [479, 138] on span "..." at bounding box center [480, 138] width 3 height 3
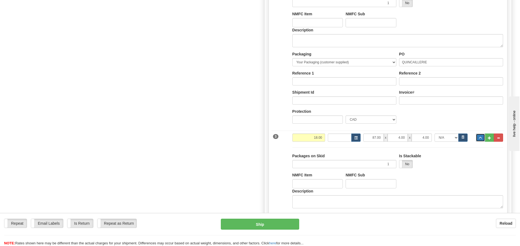
scroll to position [382, 0]
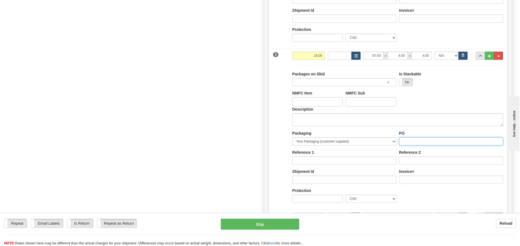
click at [443, 144] on input "PO" at bounding box center [451, 141] width 104 height 8
click at [440, 140] on input "PO" at bounding box center [451, 141] width 104 height 8
click at [436, 143] on input "PO" at bounding box center [451, 141] width 104 height 8
click at [432, 141] on input "PO" at bounding box center [451, 141] width 104 height 8
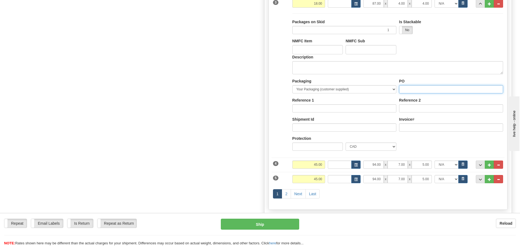
scroll to position [437, 0]
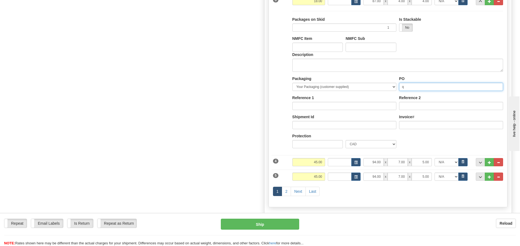
click at [419, 86] on input "q" at bounding box center [451, 87] width 104 height 8
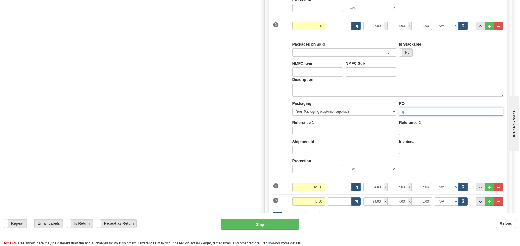
scroll to position [328, 0]
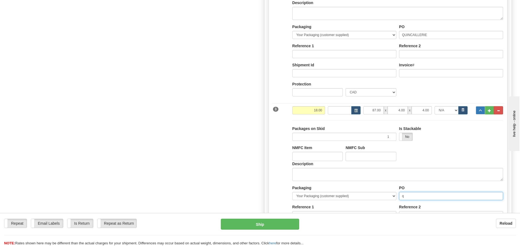
type input "q"
click at [482, 113] on button "..." at bounding box center [480, 110] width 9 height 8
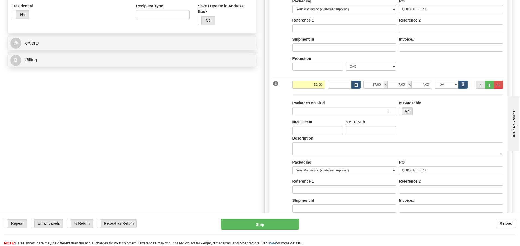
scroll to position [191, 0]
click at [479, 84] on button "..." at bounding box center [480, 86] width 9 height 8
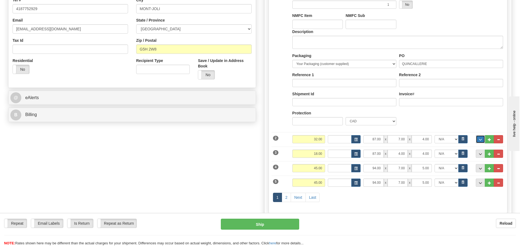
scroll to position [82, 0]
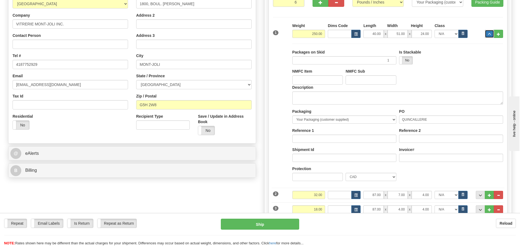
click at [490, 35] on span "..." at bounding box center [489, 34] width 3 height 3
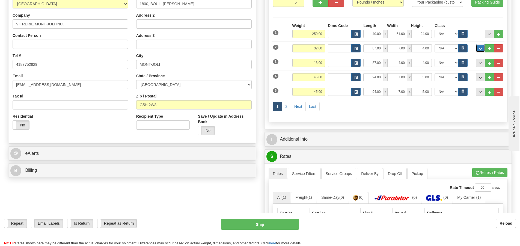
click at [482, 50] on button "..." at bounding box center [480, 48] width 9 height 8
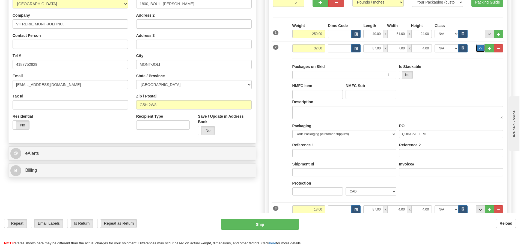
click at [482, 50] on button "..." at bounding box center [480, 48] width 9 height 8
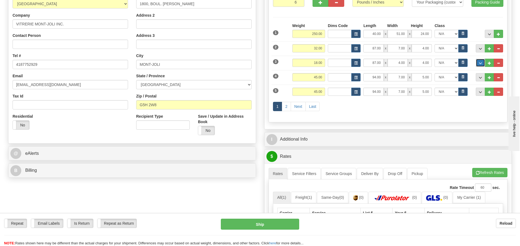
click at [480, 62] on span "..." at bounding box center [480, 63] width 3 height 3
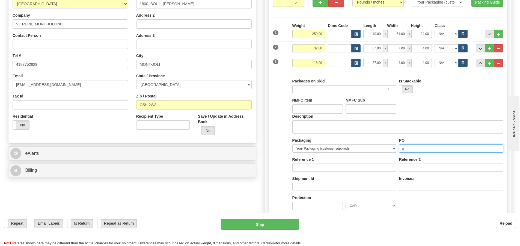
click at [441, 146] on input "q" at bounding box center [451, 148] width 104 height 8
type input "Q"
click at [479, 49] on span "..." at bounding box center [480, 48] width 3 height 3
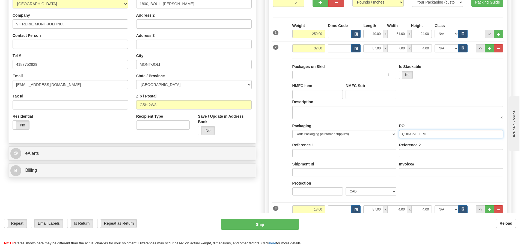
drag, startPoint x: 436, startPoint y: 134, endPoint x: 380, endPoint y: 139, distance: 55.9
click at [380, 139] on div "Packaging Your Packaging (customer supplied) Box (carrier supplied) Bundle Euro…" at bounding box center [398, 161] width 214 height 76
click at [480, 48] on span "..." at bounding box center [480, 48] width 3 height 3
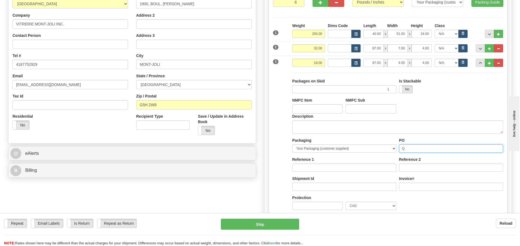
click at [435, 147] on input "Q" at bounding box center [451, 148] width 104 height 8
paste input "QUINCAILLERIE"
type input "QUINCAILLERIE"
click at [482, 63] on span "..." at bounding box center [480, 63] width 3 height 3
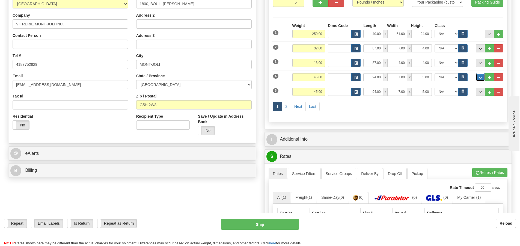
click at [478, 76] on button "..." at bounding box center [480, 77] width 9 height 8
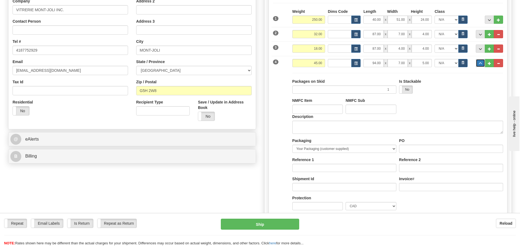
scroll to position [109, 0]
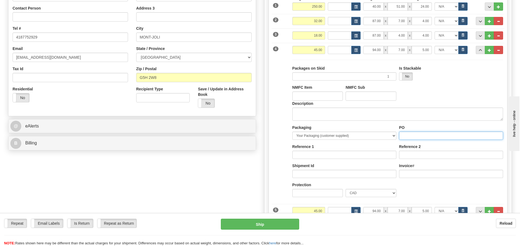
click at [444, 133] on input "PO" at bounding box center [451, 136] width 104 height 8
paste input "QUINCAILLERIE"
type input "QUINCAILLERIE"
click at [477, 51] on button "..." at bounding box center [480, 50] width 9 height 8
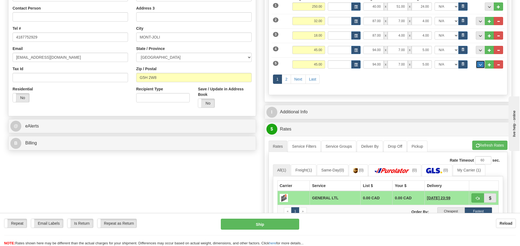
click at [483, 64] on button "..." at bounding box center [480, 64] width 9 height 8
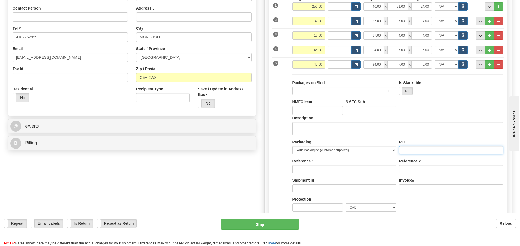
click at [433, 150] on input "PO" at bounding box center [451, 150] width 104 height 8
paste input "QUINCAILLERIE"
type input "QUINCAILLERIE"
click at [480, 66] on span "..." at bounding box center [480, 64] width 3 height 3
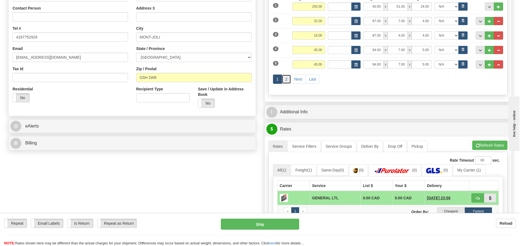
click at [287, 82] on link "2" at bounding box center [286, 79] width 9 height 9
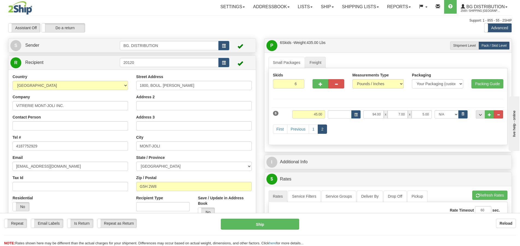
scroll to position [0, 0]
click at [477, 113] on button "..." at bounding box center [480, 115] width 9 height 8
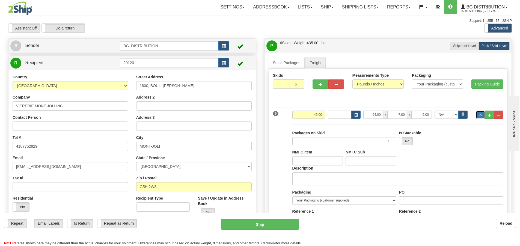
scroll to position [27, 0]
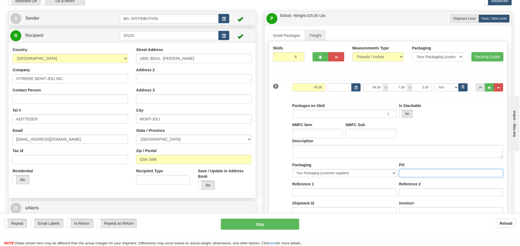
click at [424, 170] on input "PO" at bounding box center [451, 173] width 104 height 8
paste input "QUINCAILLERIE"
type input "QUINCAILLERIE"
click at [478, 88] on button "..." at bounding box center [480, 87] width 9 height 8
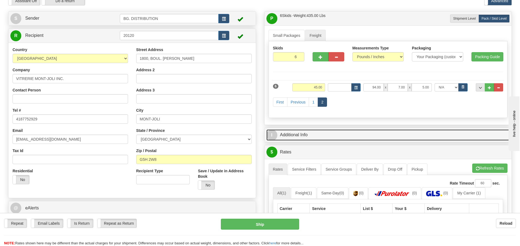
click at [275, 135] on span "I" at bounding box center [272, 135] width 11 height 11
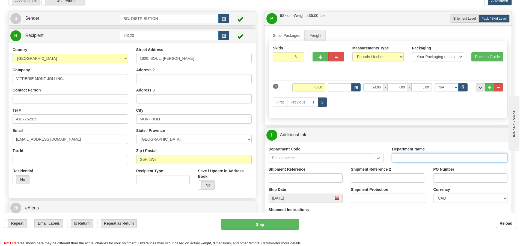
click at [408, 155] on input "Department Name" at bounding box center [450, 157] width 116 height 9
type input "."
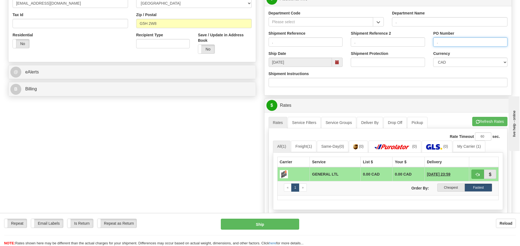
scroll to position [164, 0]
type input "."
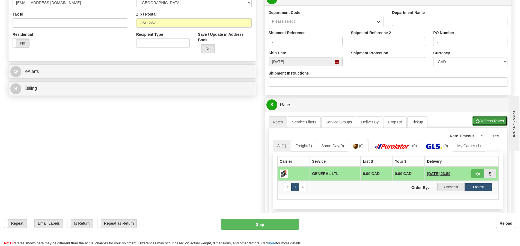
click at [490, 122] on button "Refresh Rates" at bounding box center [489, 120] width 35 height 9
click at [306, 145] on link "Freight (1)" at bounding box center [303, 145] width 25 height 11
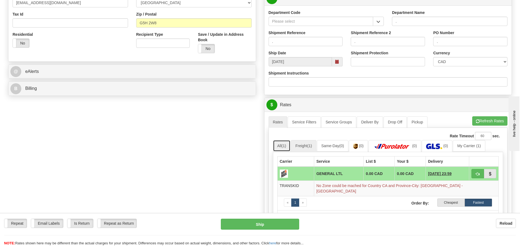
click at [286, 145] on span "(1)" at bounding box center [284, 146] width 5 height 4
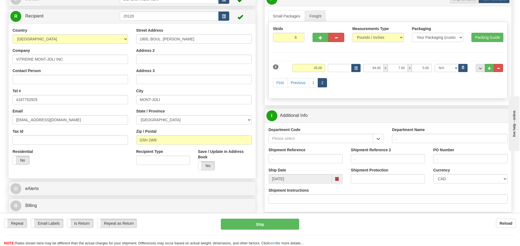
scroll to position [0, 0]
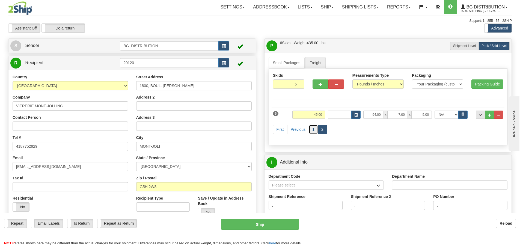
click at [313, 131] on link "1" at bounding box center [313, 129] width 9 height 9
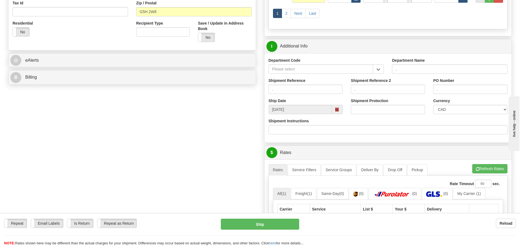
scroll to position [246, 0]
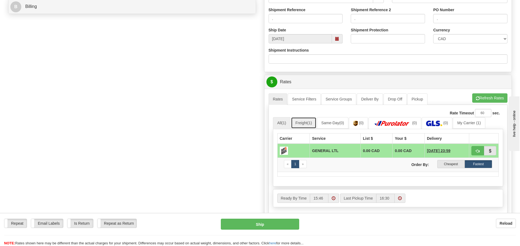
click at [297, 124] on link "Freight (1)" at bounding box center [303, 122] width 25 height 11
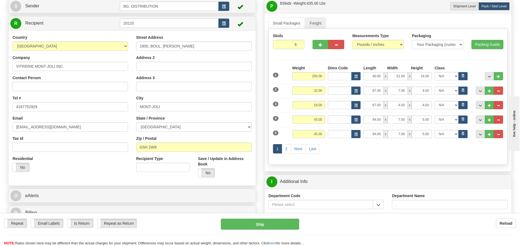
scroll to position [27, 0]
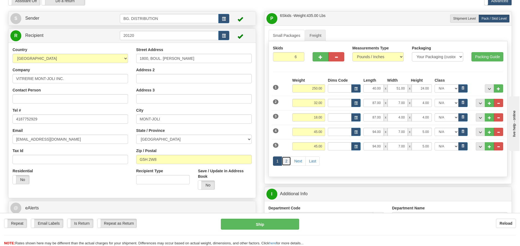
click at [285, 160] on link "2" at bounding box center [286, 160] width 9 height 9
